Goal: Information Seeking & Learning: Learn about a topic

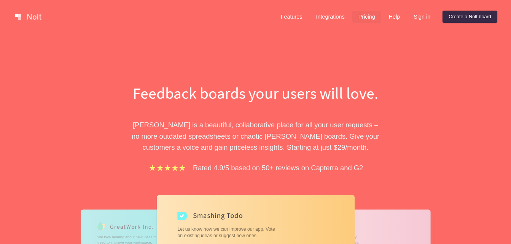
click at [364, 17] on link "Pricing" at bounding box center [366, 17] width 29 height 12
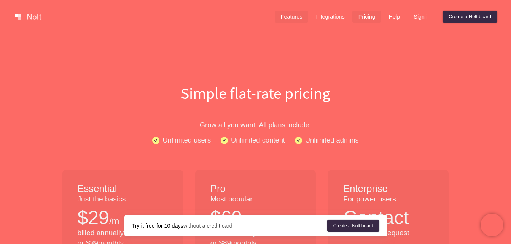
click at [293, 17] on link "Features" at bounding box center [291, 17] width 34 height 12
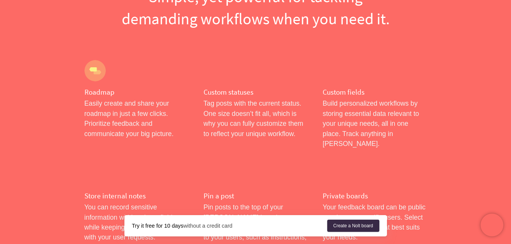
scroll to position [76, 0]
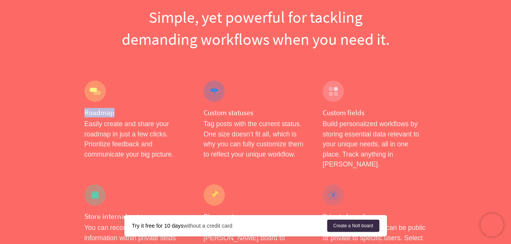
drag, startPoint x: 116, startPoint y: 114, endPoint x: 85, endPoint y: 115, distance: 31.6
click at [85, 115] on h4 "Roadmap" at bounding box center [136, 113] width 104 height 10
copy h4 "Roadmap"
